Goal: Task Accomplishment & Management: Use online tool/utility

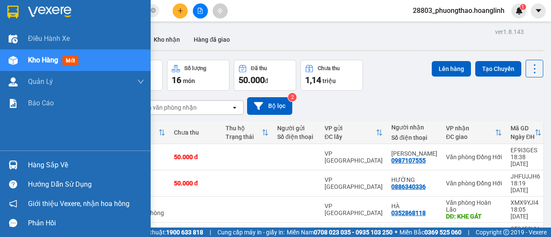
click at [77, 59] on span "mới" at bounding box center [70, 60] width 16 height 9
click at [56, 56] on span "Kho hàng" at bounding box center [43, 60] width 30 height 8
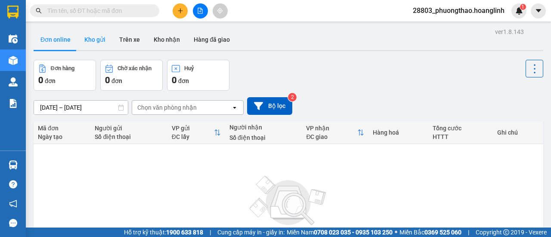
click at [99, 34] on button "Kho gửi" at bounding box center [94, 39] width 35 height 21
type input "[DATE] – [DATE]"
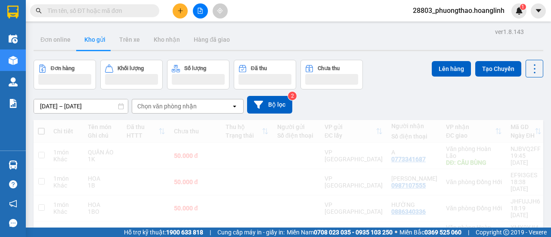
scroll to position [85, 0]
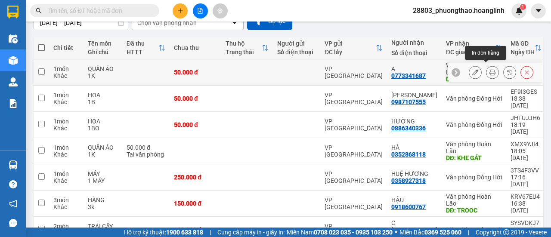
click at [489, 69] on icon at bounding box center [492, 72] width 6 height 6
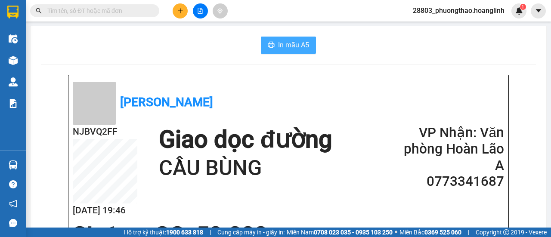
drag, startPoint x: 276, startPoint y: 44, endPoint x: 245, endPoint y: 43, distance: 31.0
click at [278, 43] on span "In mẫu A5" at bounding box center [293, 45] width 31 height 11
